Goal: Task Accomplishment & Management: Use online tool/utility

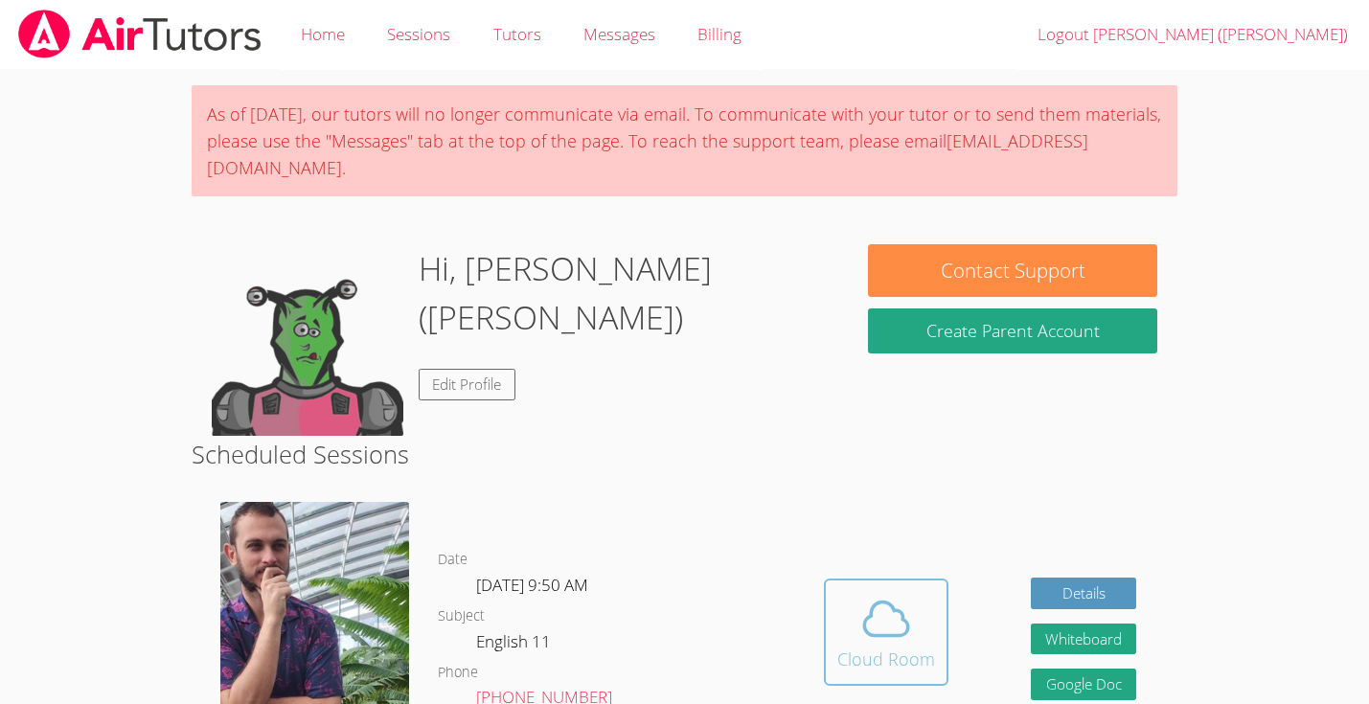
click at [912, 592] on icon at bounding box center [886, 619] width 54 height 54
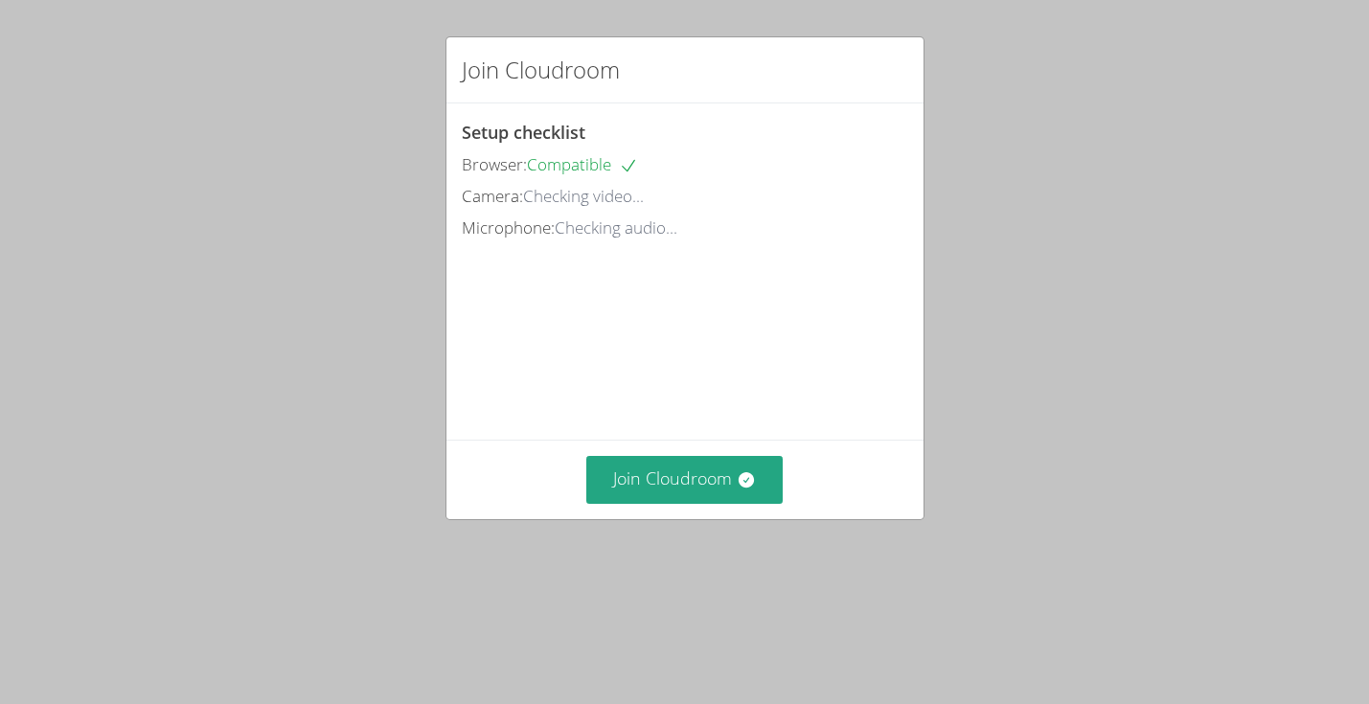
click at [663, 518] on div "Join Cloudroom" at bounding box center [684, 479] width 477 height 79
click at [663, 503] on button "Join Cloudroom" at bounding box center [684, 479] width 196 height 47
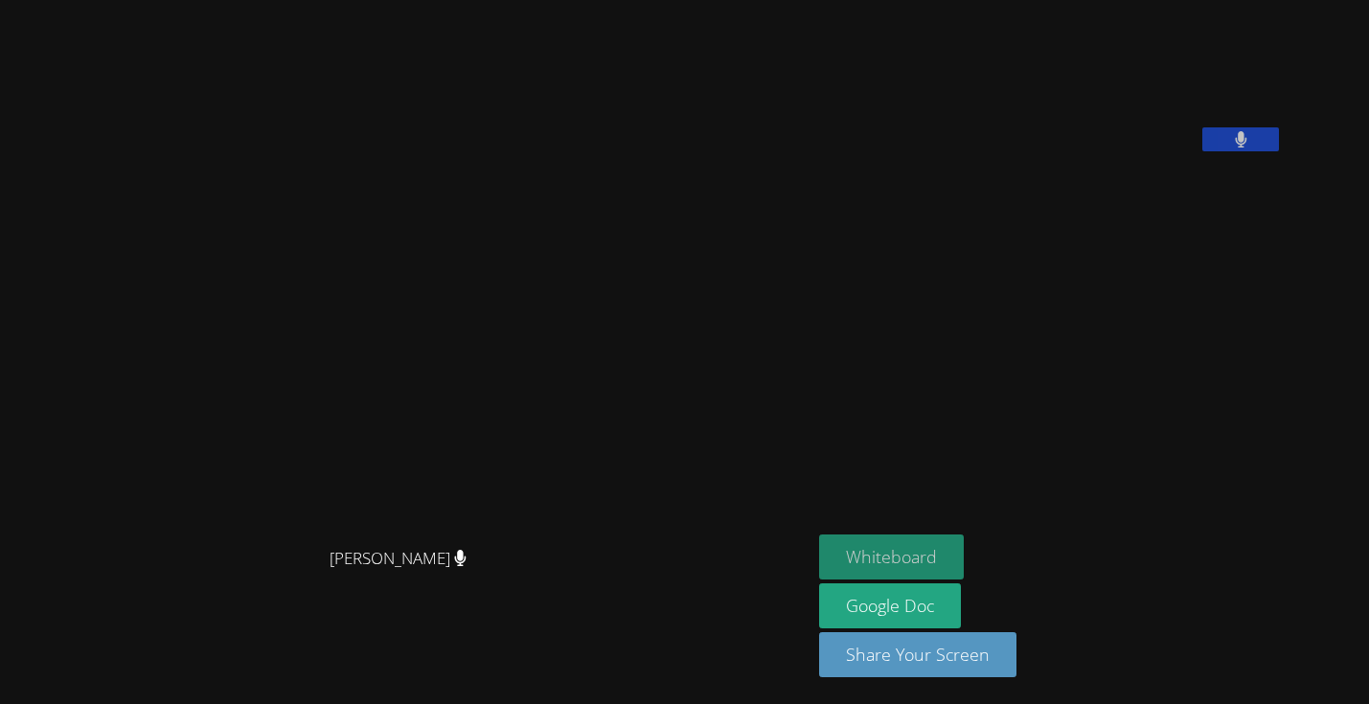
click at [964, 559] on button "Whiteboard" at bounding box center [891, 556] width 145 height 45
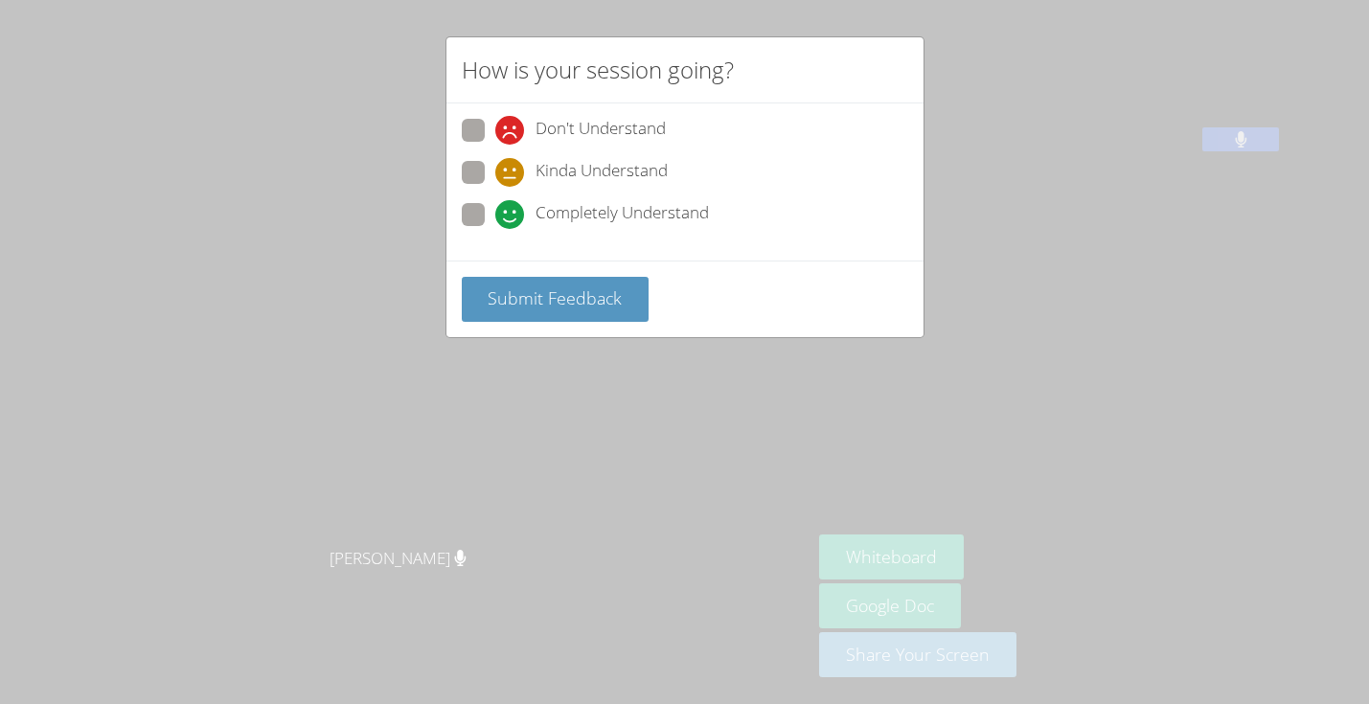
click at [467, 231] on div "Completely Understand" at bounding box center [685, 220] width 446 height 34
click at [495, 229] on span at bounding box center [495, 229] width 0 height 0
click at [495, 214] on input "Completely Understand" at bounding box center [503, 211] width 16 height 16
radio input "true"
click at [490, 272] on div "Submit Feedback" at bounding box center [684, 299] width 477 height 77
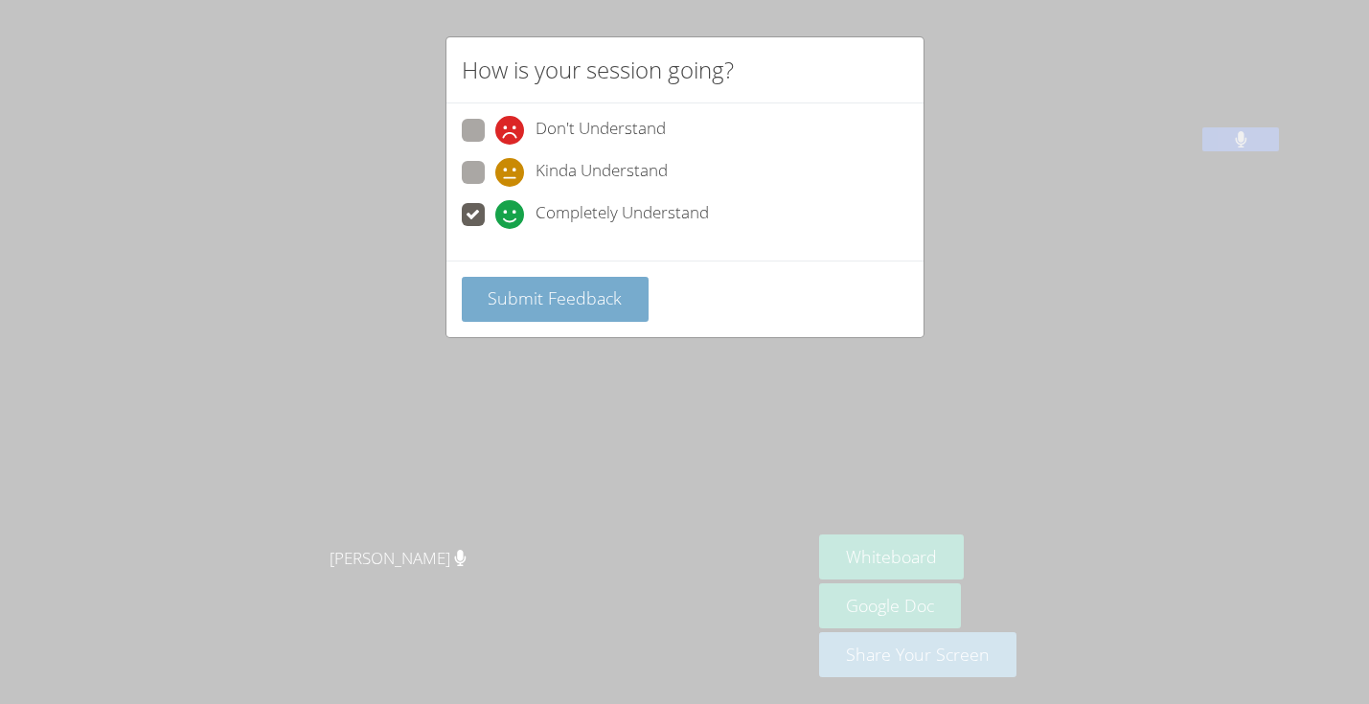
click at [523, 286] on span "Submit Feedback" at bounding box center [555, 297] width 134 height 23
